Goal: Use online tool/utility: Utilize a website feature to perform a specific function

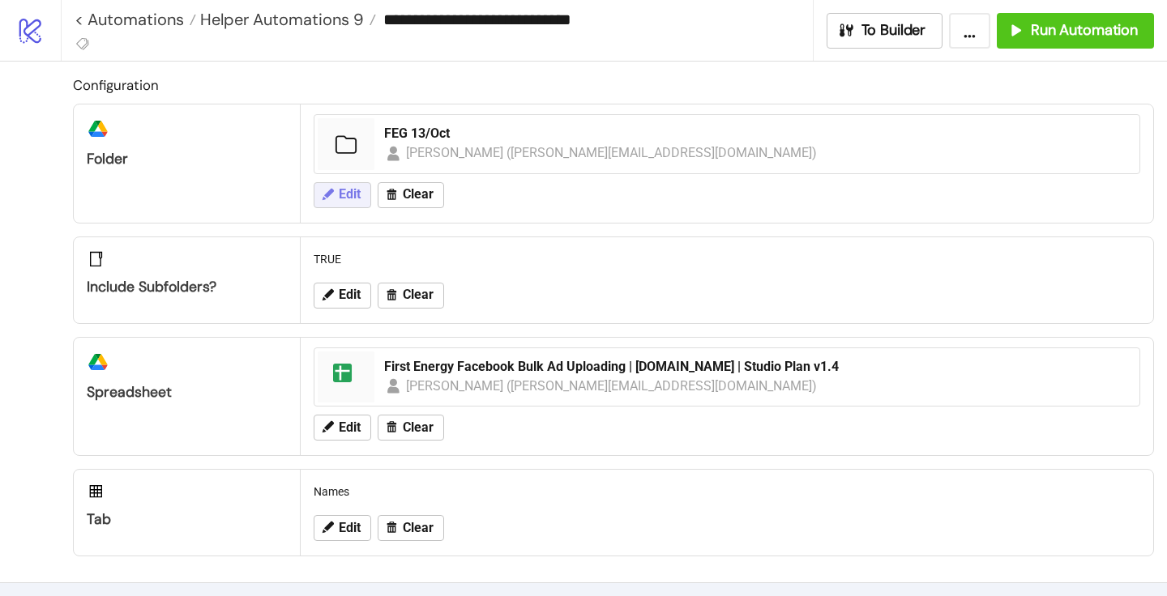
click at [352, 192] on span "Edit" at bounding box center [350, 194] width 22 height 15
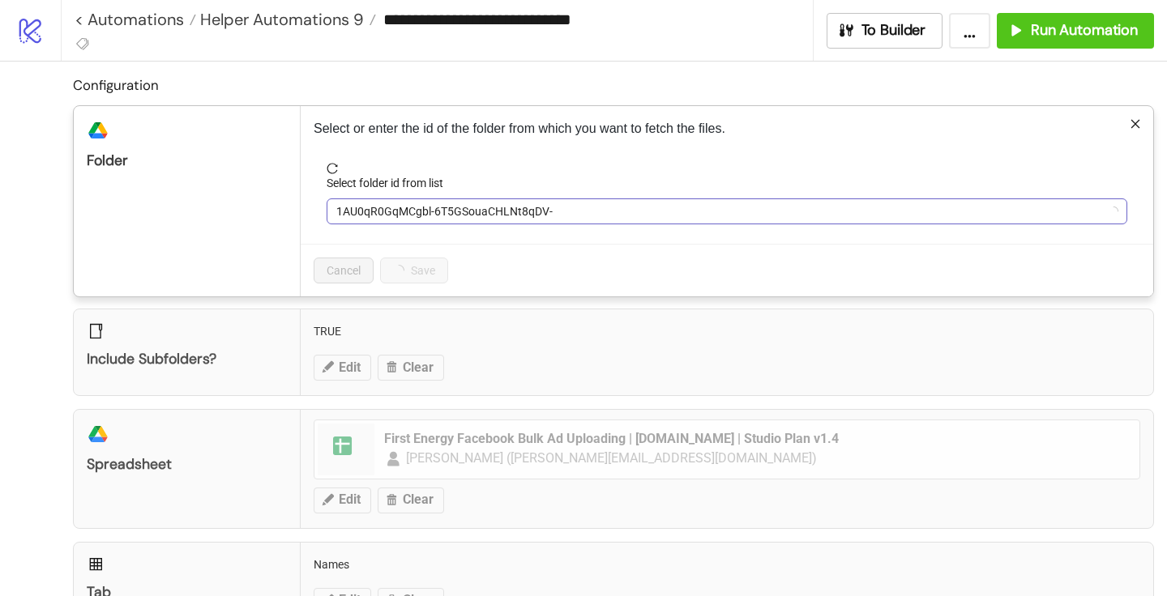
click at [375, 221] on span "1AU0qR0GqMCgbl-6T5GSouaCHLNt8qDV-" at bounding box center [726, 211] width 781 height 24
click at [376, 218] on span "FEG 13/Oct" at bounding box center [726, 211] width 781 height 24
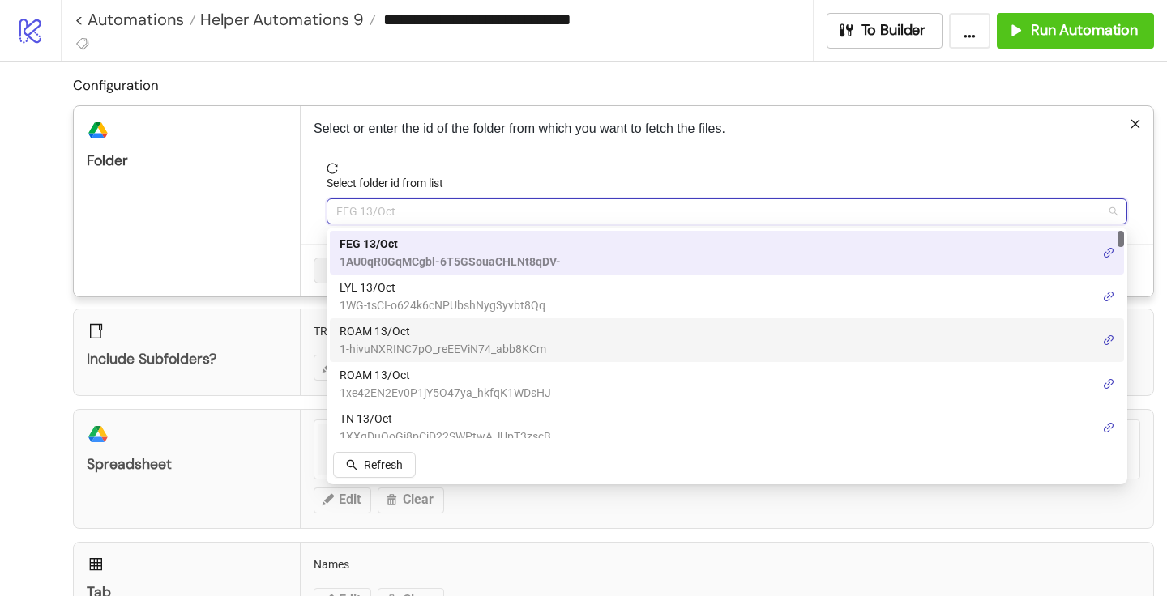
click at [374, 327] on span "ROAM 13/Oct" at bounding box center [443, 332] width 207 height 18
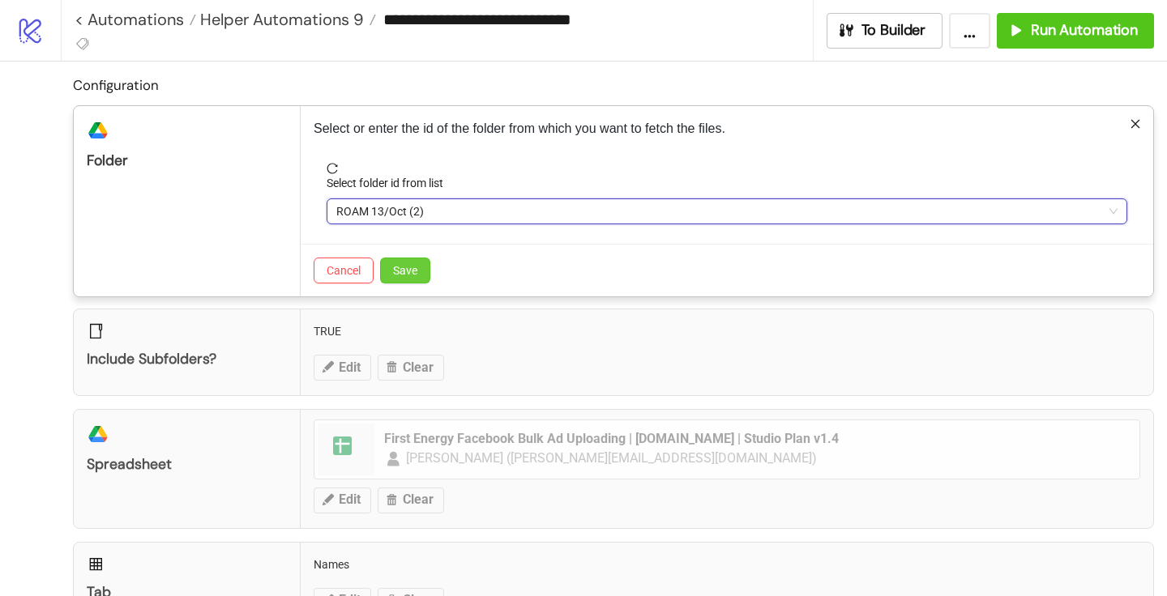
click at [402, 267] on span "Save" at bounding box center [405, 270] width 24 height 13
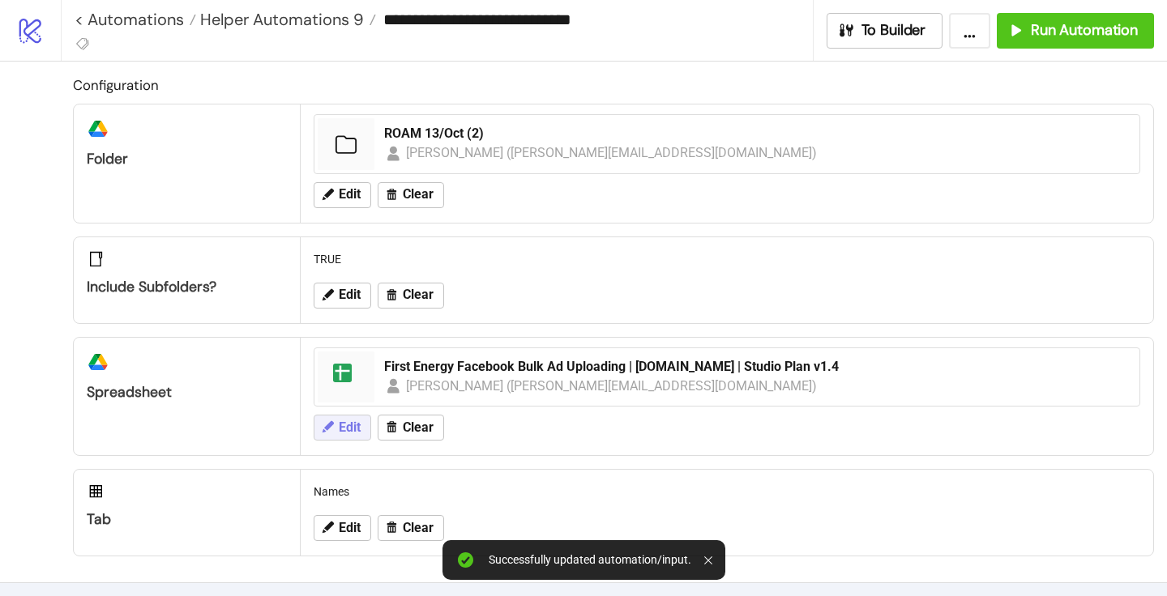
click at [342, 421] on span "Edit" at bounding box center [350, 428] width 22 height 15
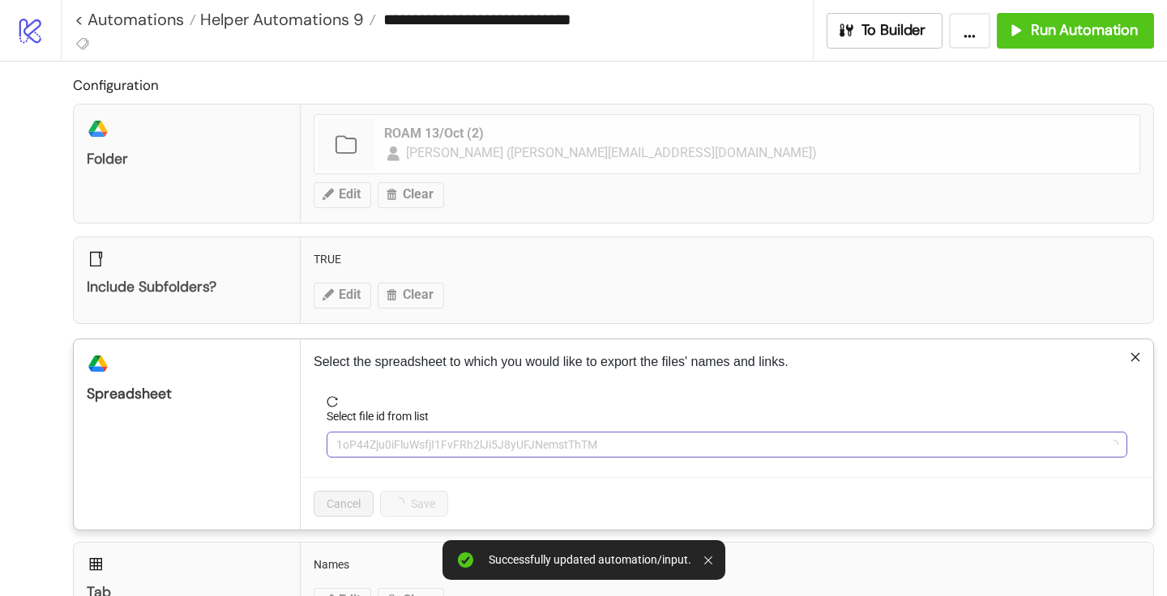
click at [387, 449] on span "1oP44Zju0iFluWsfjI1FvFRh2lJi5J8yUFJNemstThTM" at bounding box center [726, 445] width 781 height 24
click at [387, 447] on span "First Energy Facebook Bulk Ad Uploading | [DOMAIN_NAME] | Studio Plan v1.4" at bounding box center [726, 445] width 781 height 24
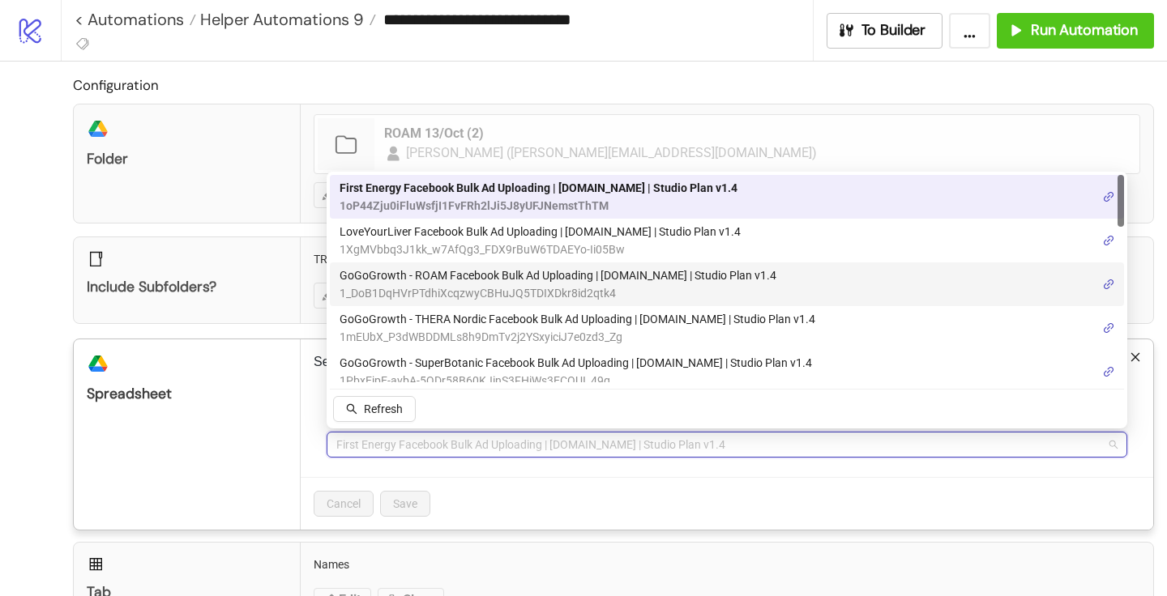
click at [421, 283] on span "GoGoGrowth - ROAM Facebook Bulk Ad Uploading | [DOMAIN_NAME] | Studio Plan v1.4" at bounding box center [558, 276] width 437 height 18
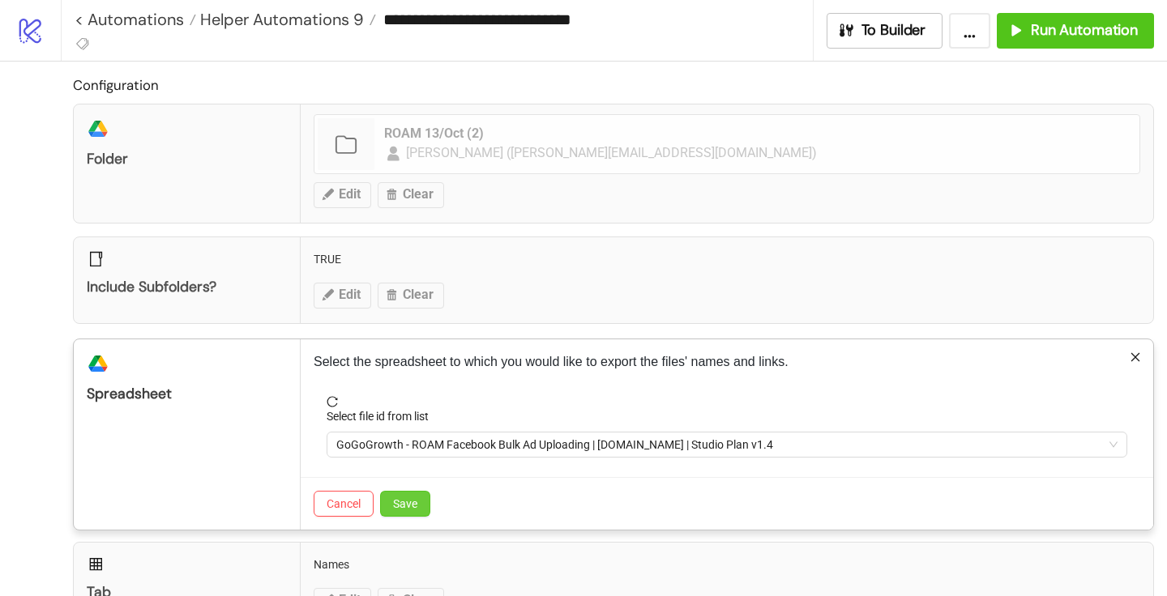
click at [410, 507] on span "Save" at bounding box center [405, 504] width 24 height 13
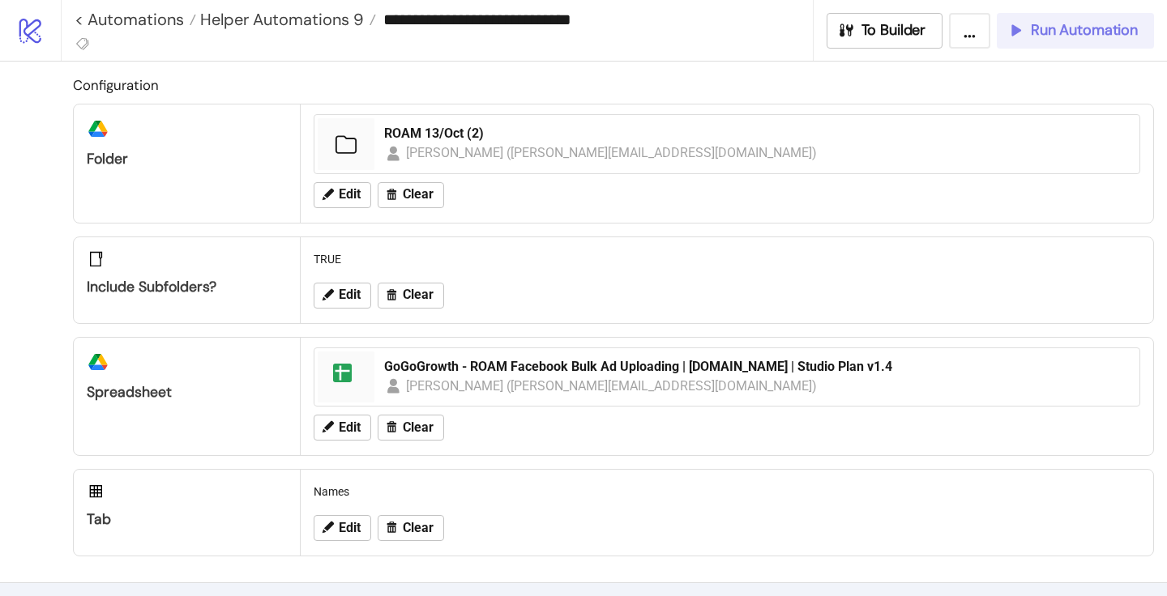
click at [1073, 36] on span "Run Automation" at bounding box center [1084, 30] width 107 height 19
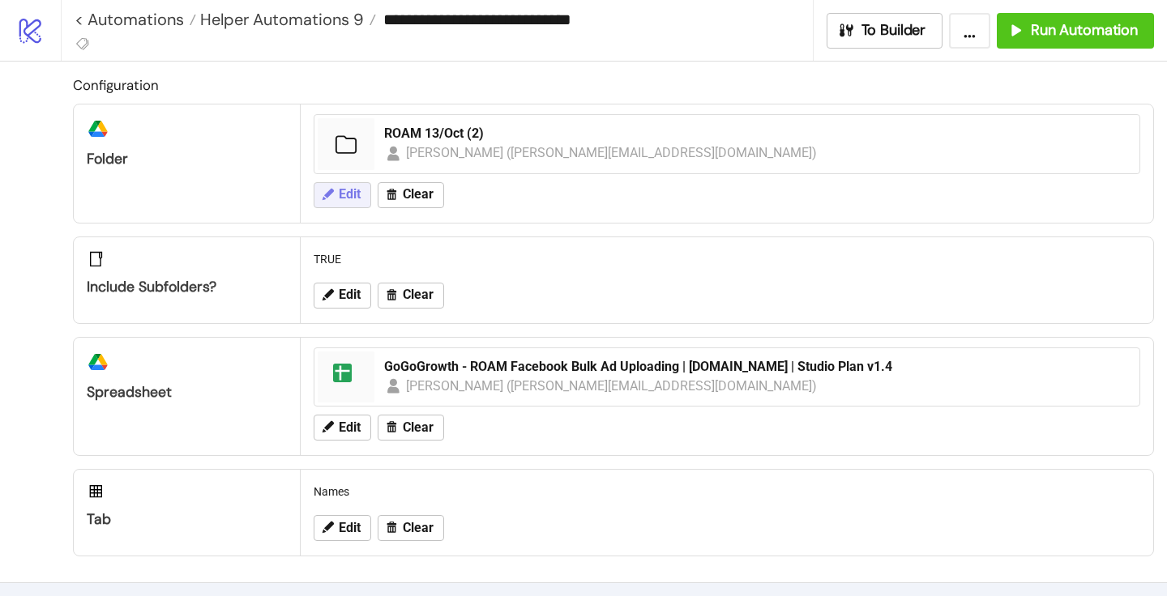
click at [346, 199] on span "Edit" at bounding box center [350, 194] width 22 height 15
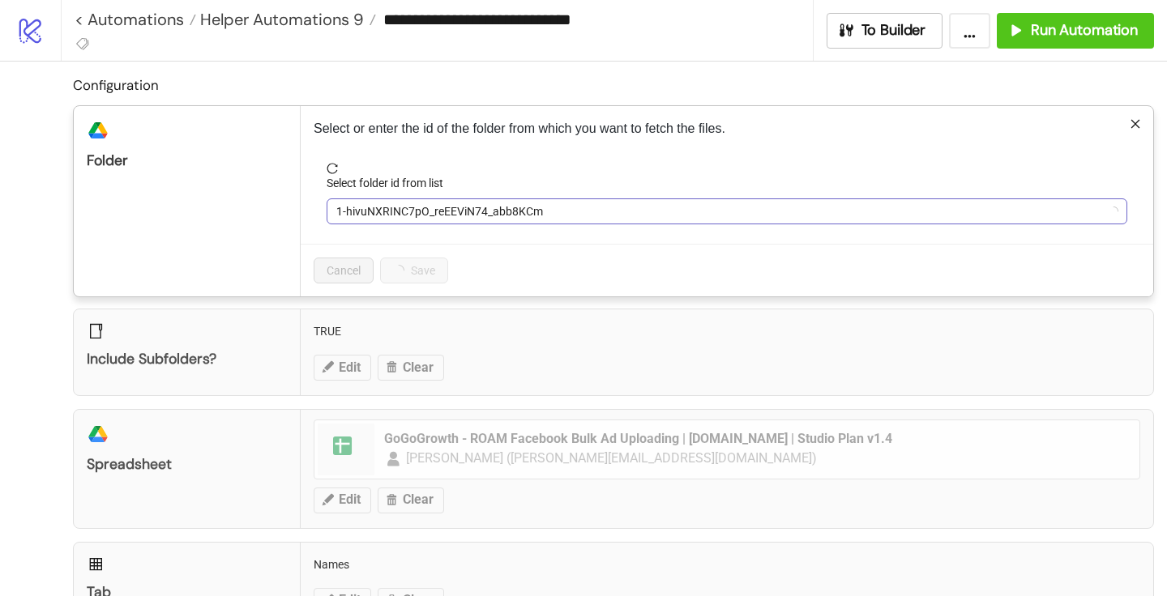
click at [383, 210] on span "1-hivuNXRINC7pO_reEEViN74_abb8KCm" at bounding box center [726, 211] width 781 height 24
click at [383, 210] on span "ROAM 13/Oct (2)" at bounding box center [726, 211] width 781 height 24
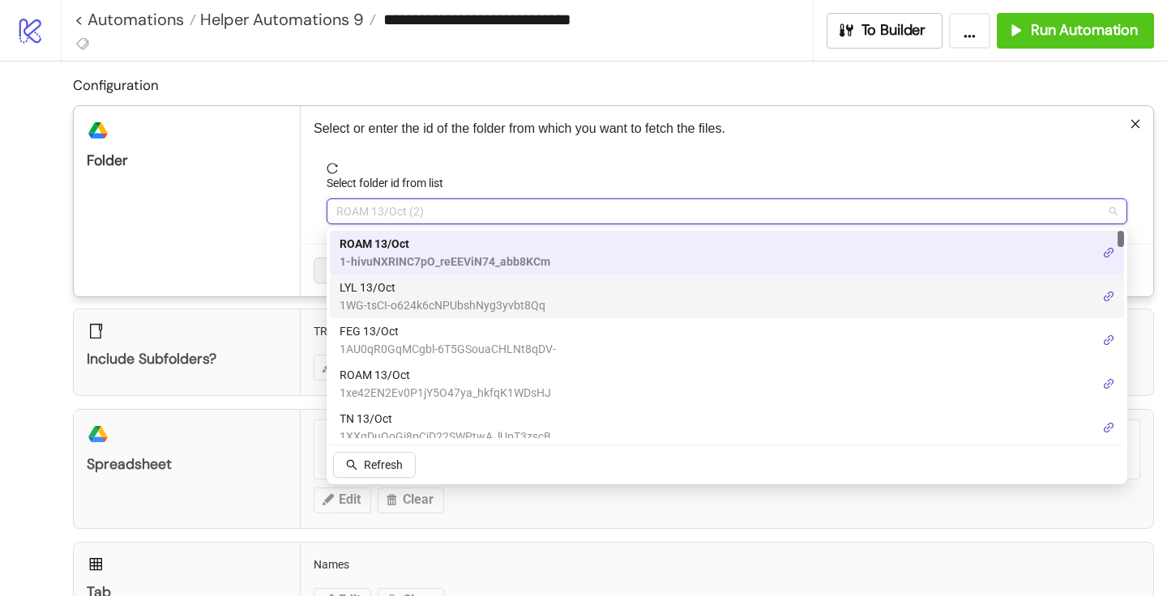
click at [374, 305] on span "1WG-tsCI-o624k6cNPUbshNyg3yvbt8Qq" at bounding box center [443, 306] width 206 height 18
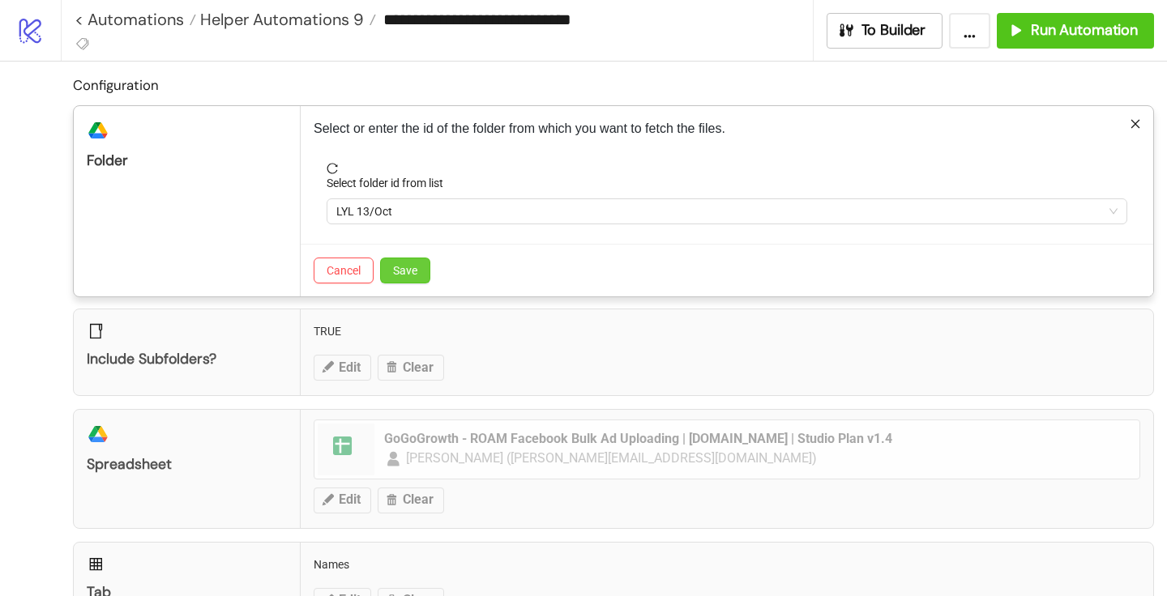
click at [398, 272] on span "Save" at bounding box center [405, 270] width 24 height 13
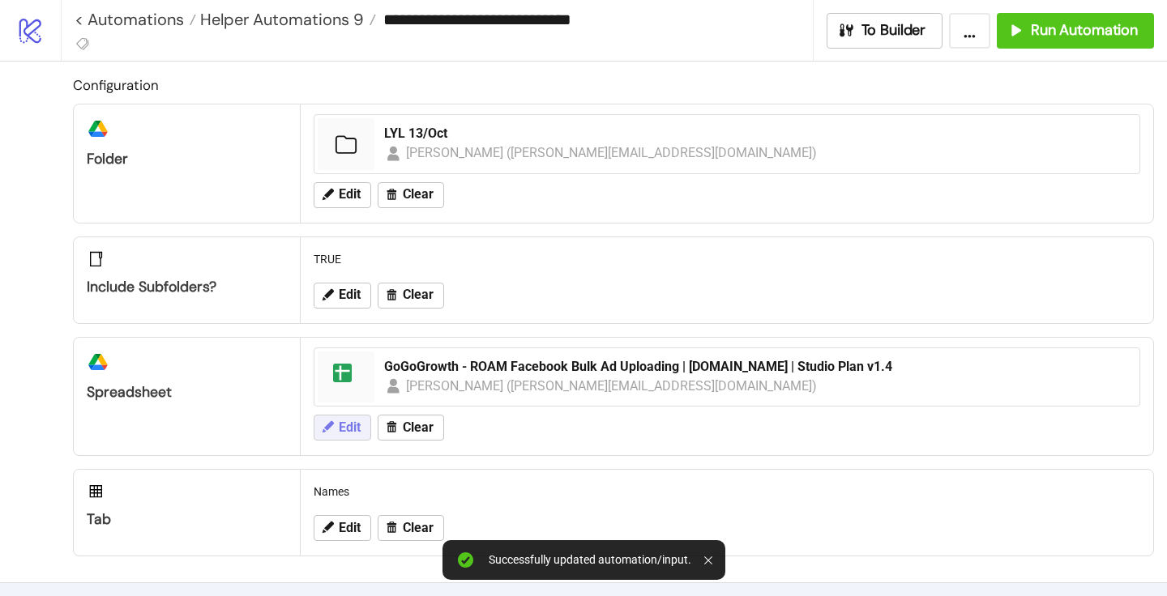
click at [349, 417] on button "Edit" at bounding box center [343, 428] width 58 height 26
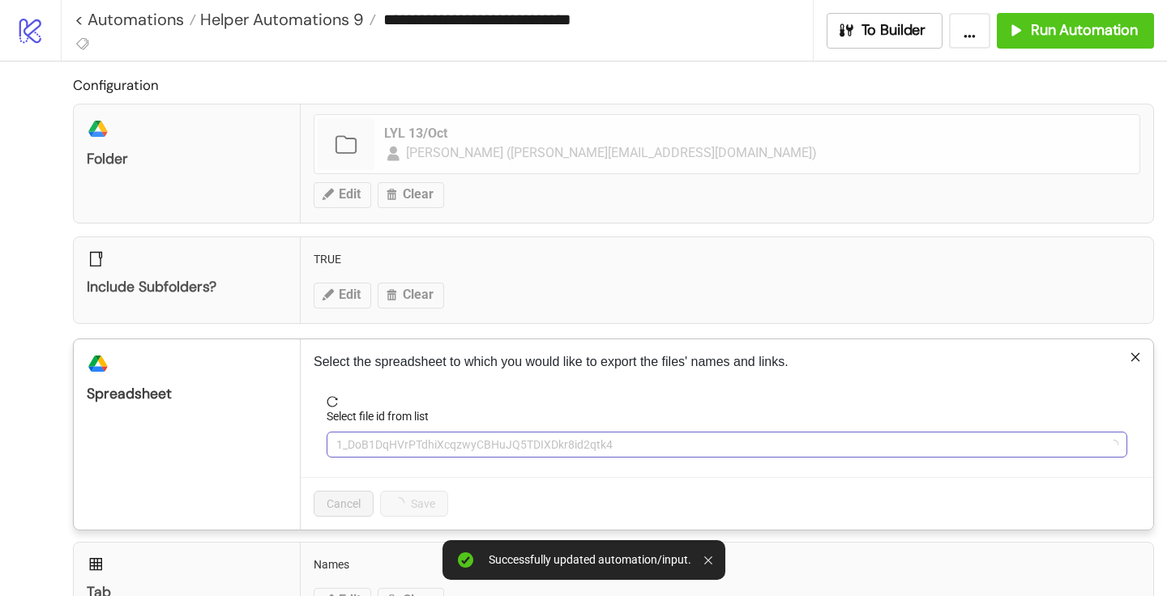
click at [369, 443] on span "1_DoB1DqHVrPTdhiXcqzwyCBHuJQ5TDIXDkr8id2qtk4" at bounding box center [726, 445] width 781 height 24
click at [369, 443] on span "GoGoGrowth - ROAM Facebook Bulk Ad Uploading | [DOMAIN_NAME] | Studio Plan v1.4" at bounding box center [726, 445] width 781 height 24
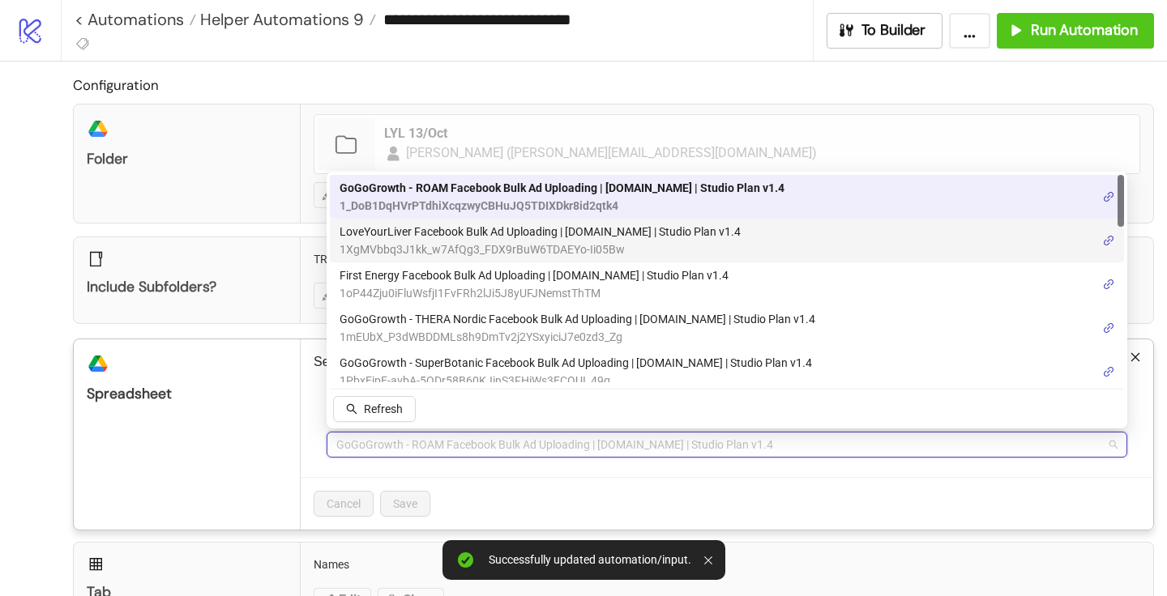
click at [443, 242] on span "1XgMVbbq3J1kk_w7AfQg3_FDX9rBuW6TDAEYo-Ii05Bw" at bounding box center [540, 250] width 401 height 18
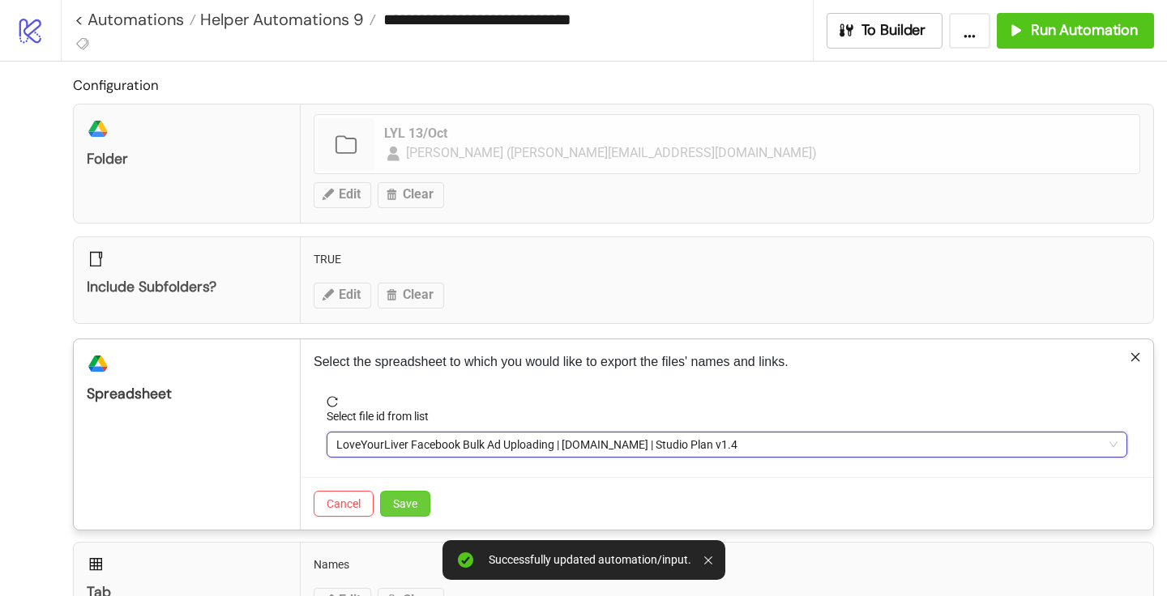
click at [413, 491] on button "Save" at bounding box center [405, 504] width 50 height 26
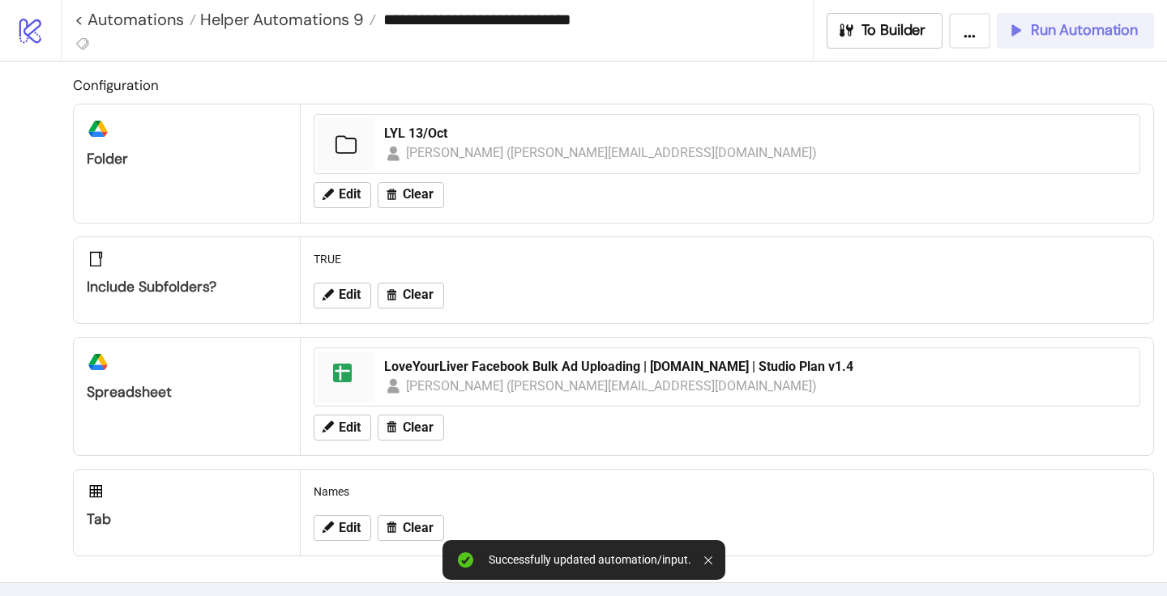
click at [1045, 34] on span "Run Automation" at bounding box center [1084, 30] width 107 height 19
